Goal: Check status: Check status

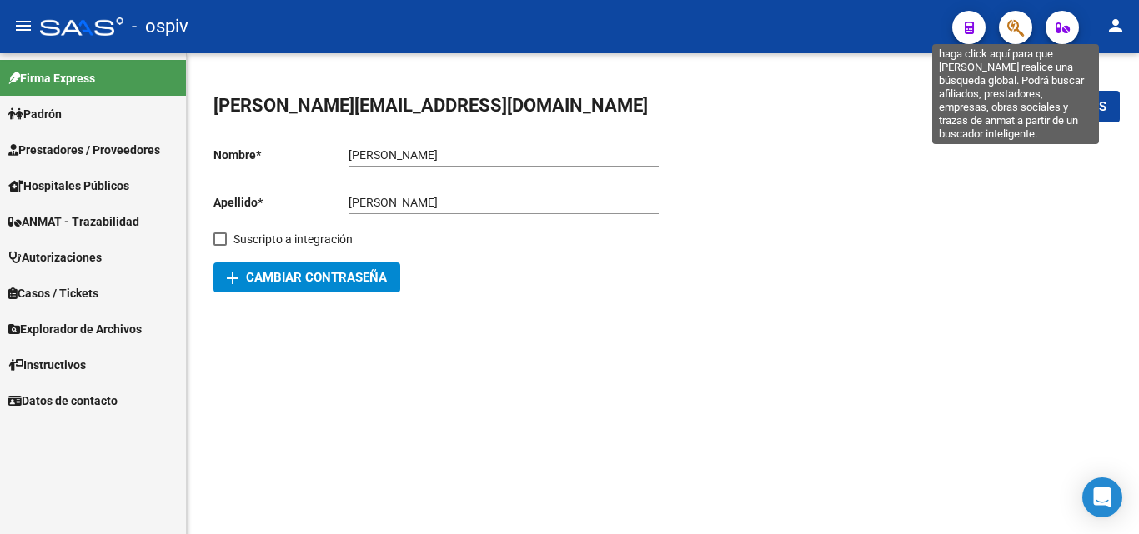
click at [1023, 30] on icon "button" at bounding box center [1015, 27] width 17 height 19
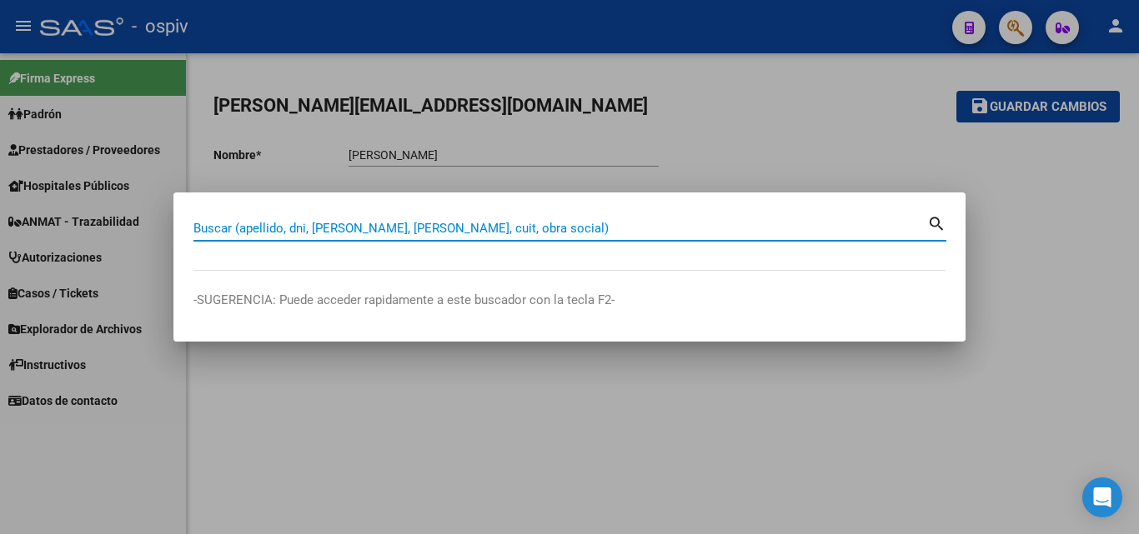
click at [529, 228] on input "Buscar (apellido, dni, [PERSON_NAME], [PERSON_NAME], cuit, obra social)" at bounding box center [560, 228] width 734 height 15
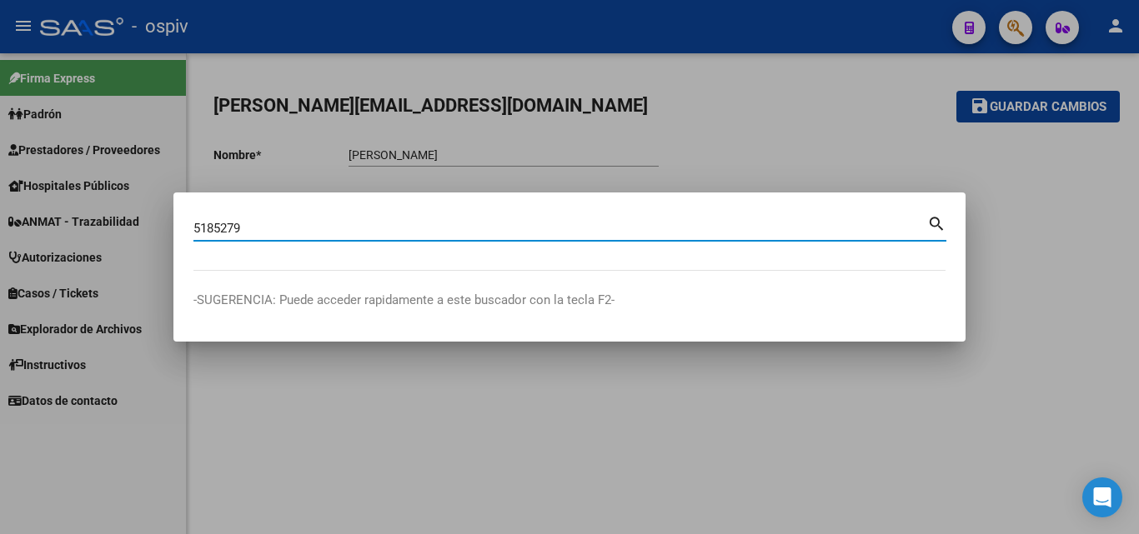
type input "5185279"
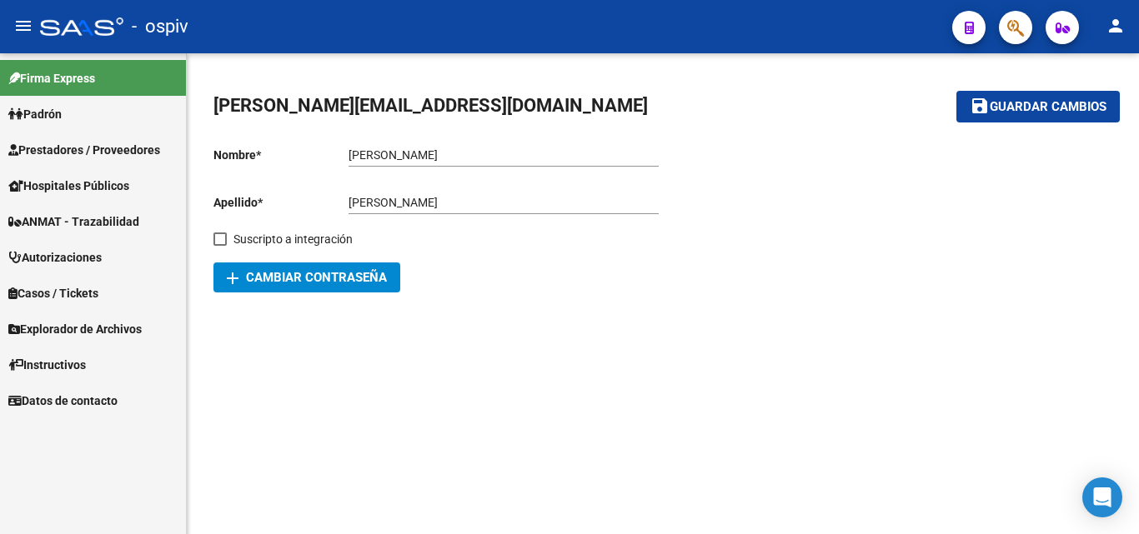
click at [1020, 26] on icon "button" at bounding box center [1015, 27] width 17 height 19
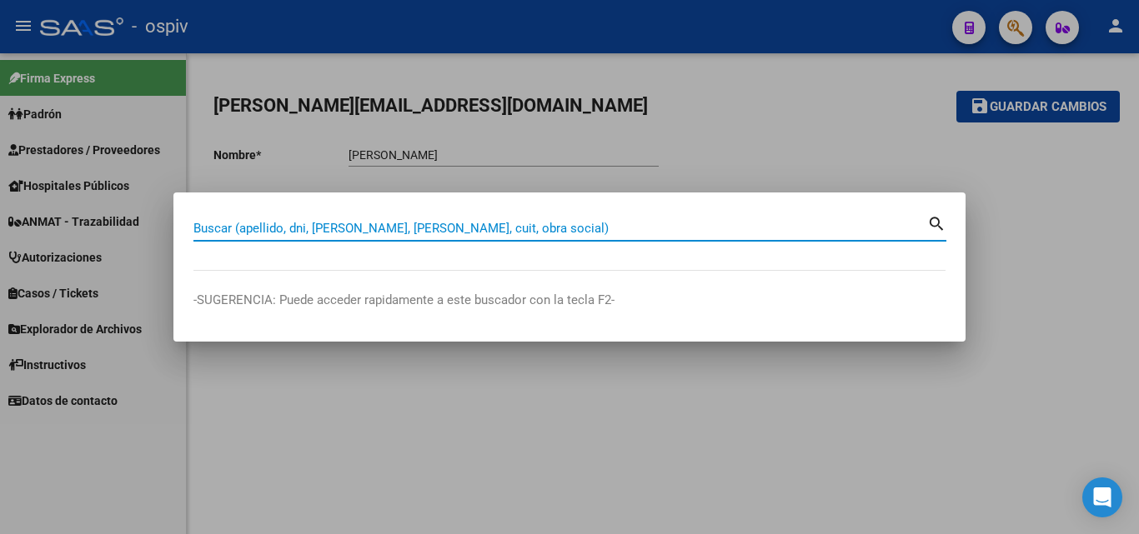
click at [417, 233] on input "Buscar (apellido, dni, [PERSON_NAME], [PERSON_NAME], cuit, obra social)" at bounding box center [560, 228] width 734 height 15
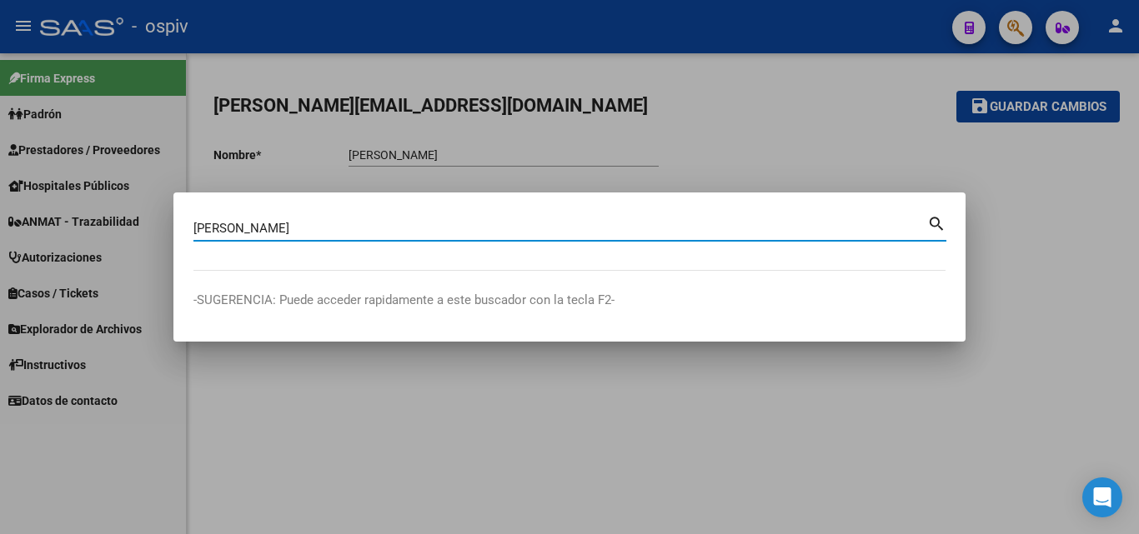
type input "palomares"
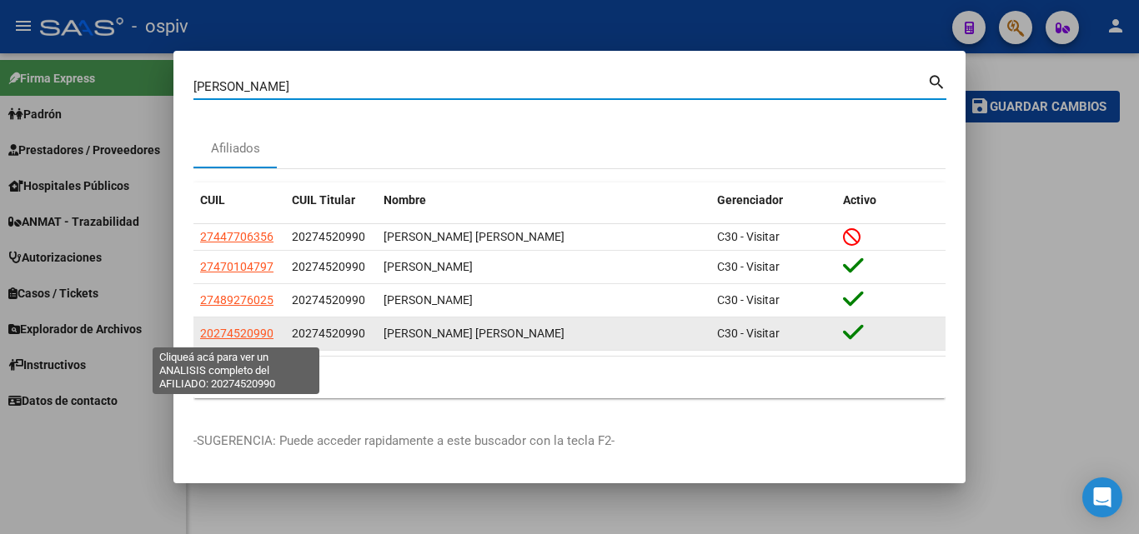
click at [240, 332] on span "20274520990" at bounding box center [236, 333] width 73 height 13
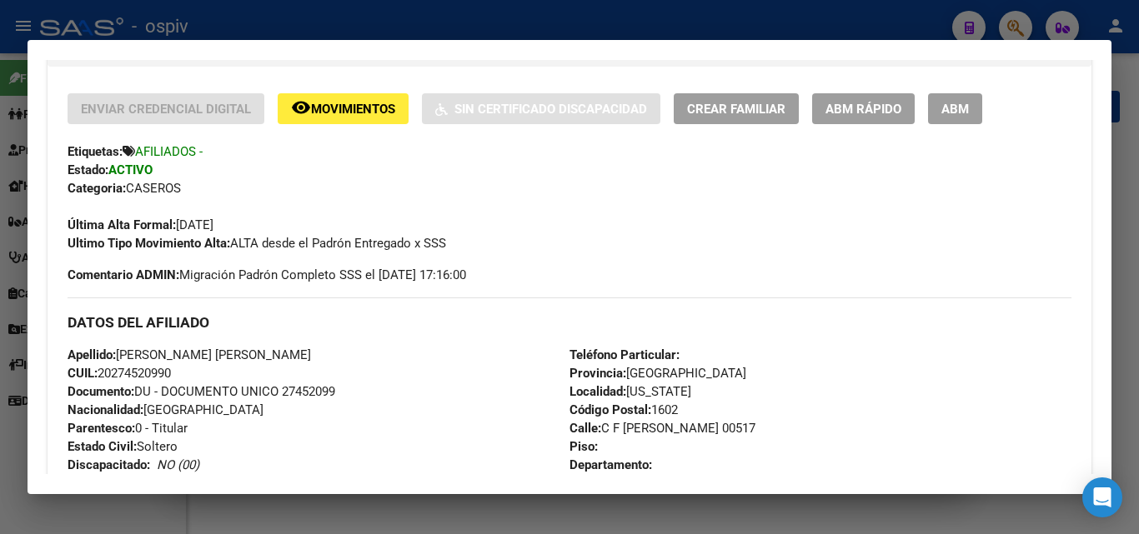
scroll to position [417, 0]
